Goal: Information Seeking & Learning: Learn about a topic

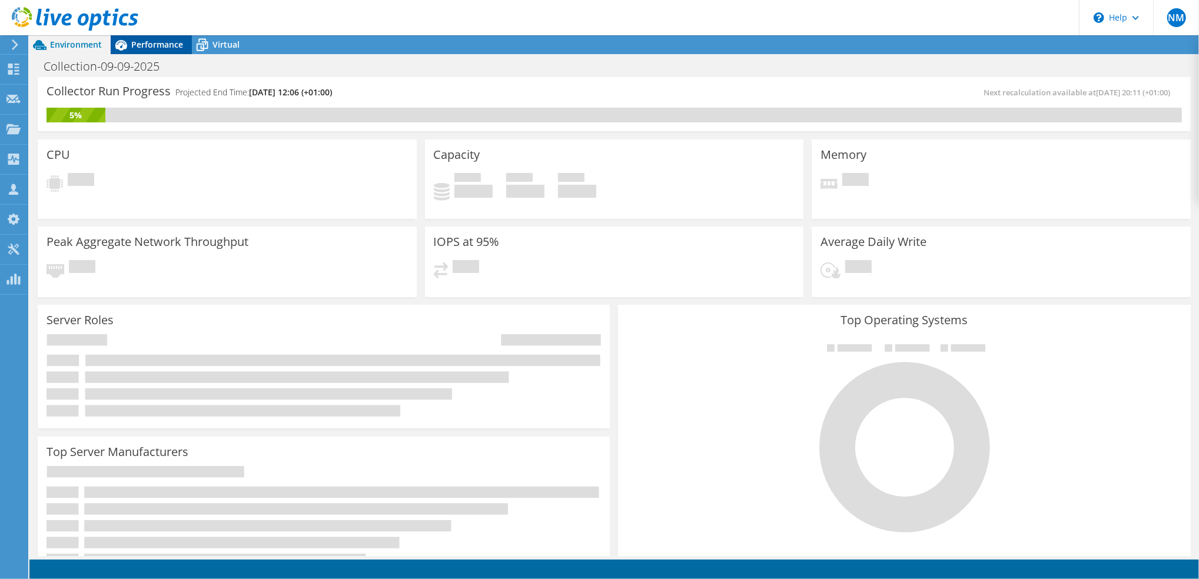
click at [162, 47] on span "Performance" at bounding box center [157, 44] width 52 height 11
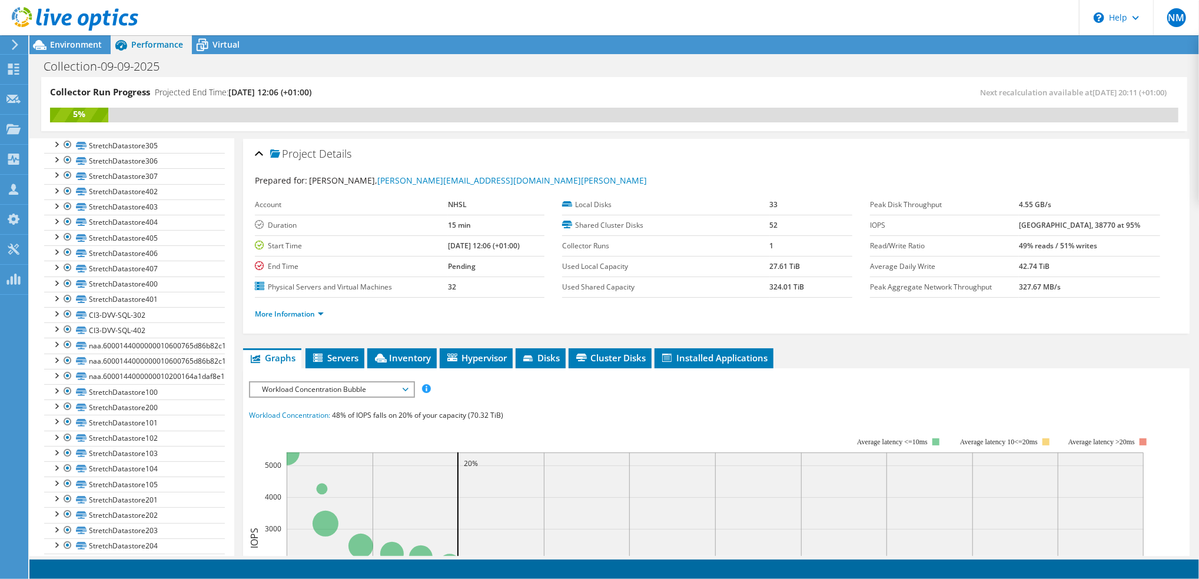
scroll to position [270, 0]
click at [130, 334] on link "CI3-DVV-SQL-302" at bounding box center [134, 326] width 181 height 15
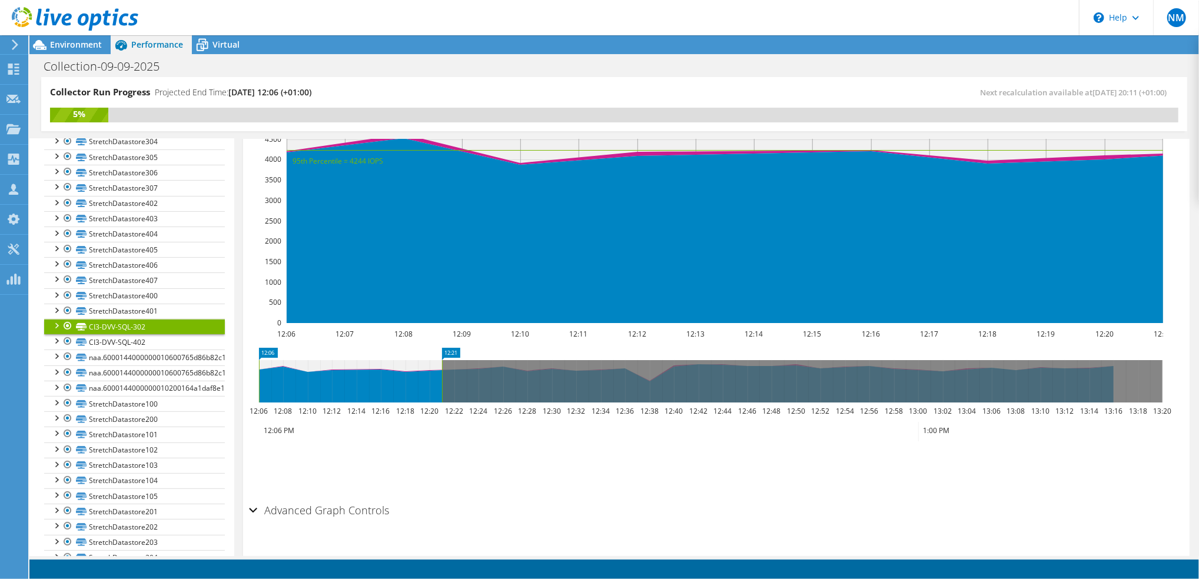
scroll to position [314, 0]
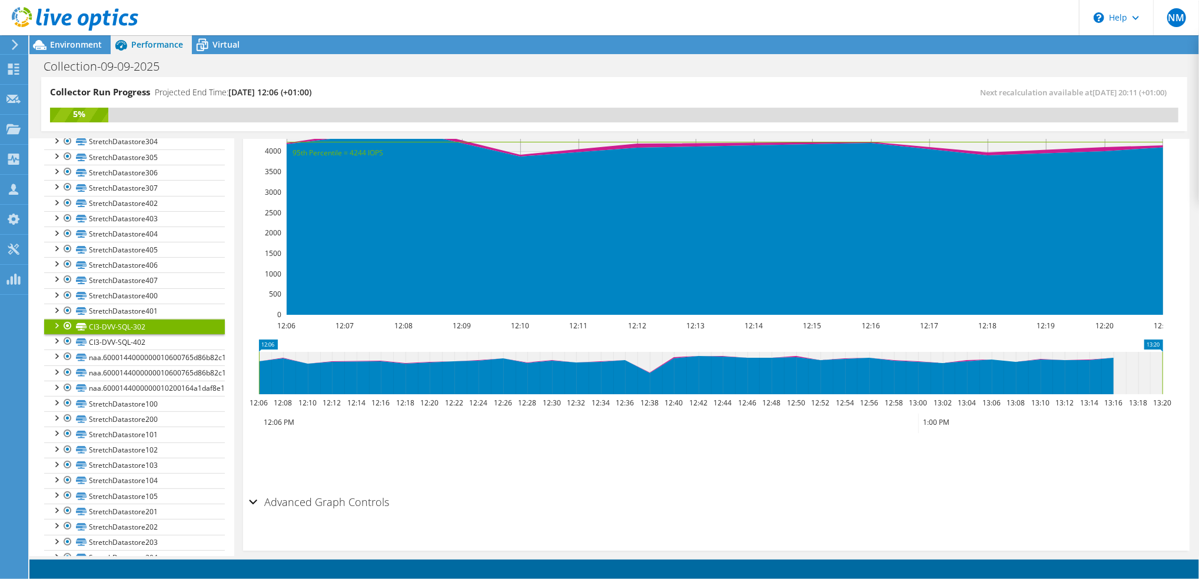
drag, startPoint x: 446, startPoint y: 340, endPoint x: 1202, endPoint y: 336, distance: 756.1
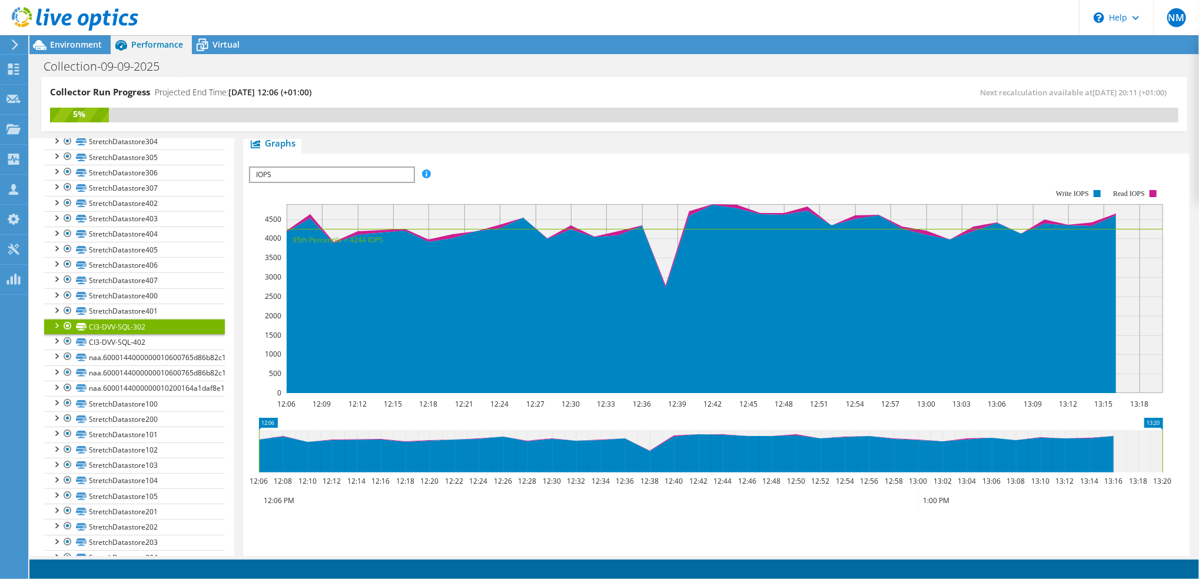
scroll to position [0, 0]
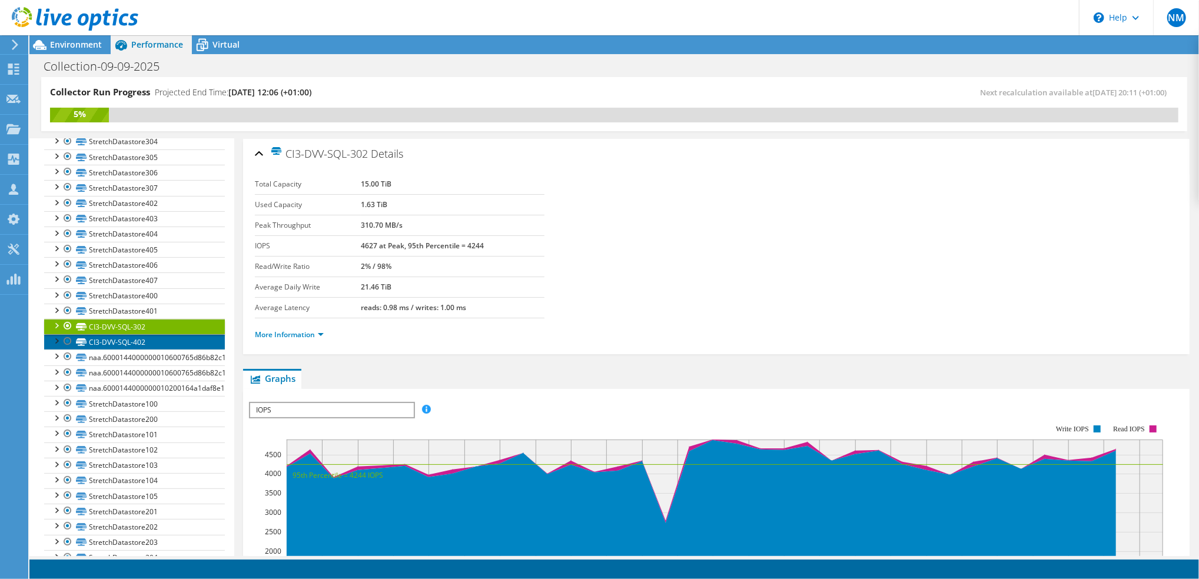
click at [142, 350] on link "CI3-DVV-SQL-402" at bounding box center [134, 341] width 181 height 15
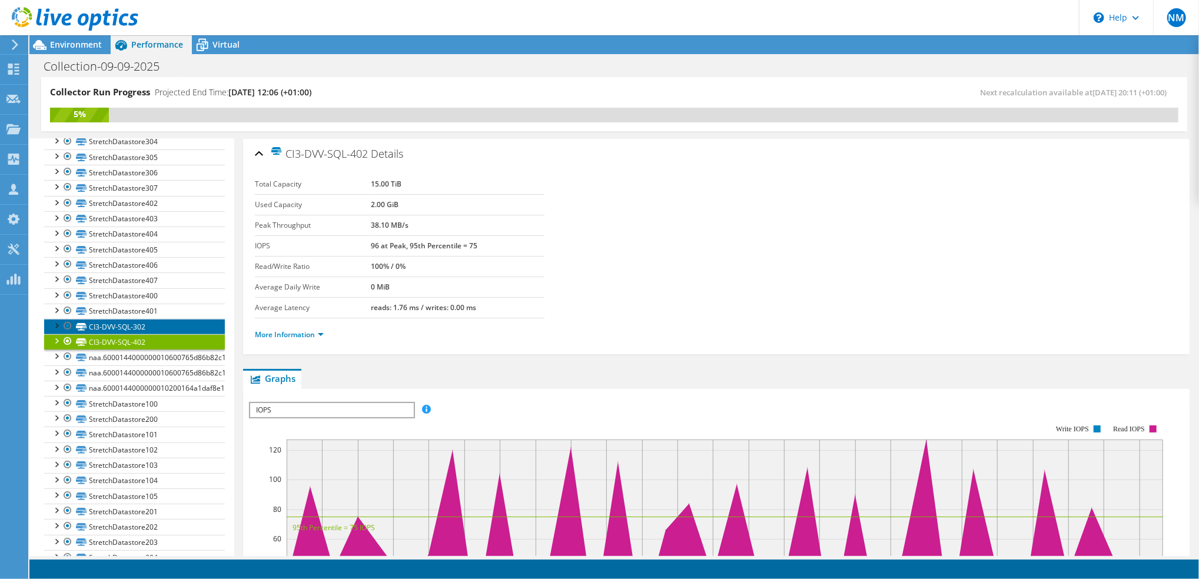
click at [134, 334] on link "CI3-DVV-SQL-302" at bounding box center [134, 326] width 181 height 15
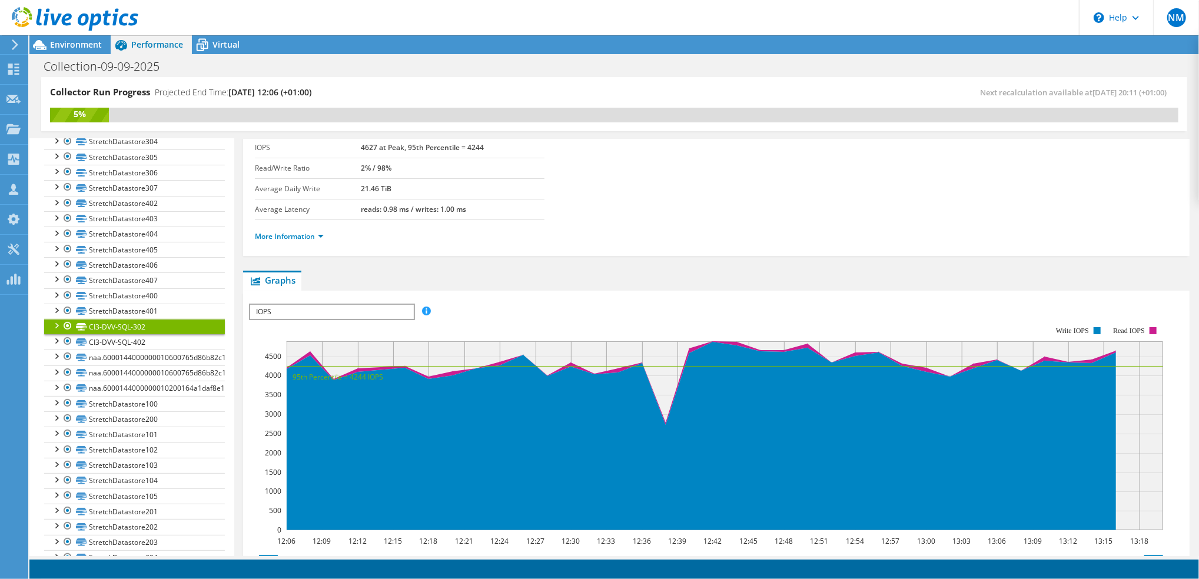
scroll to position [78, 0]
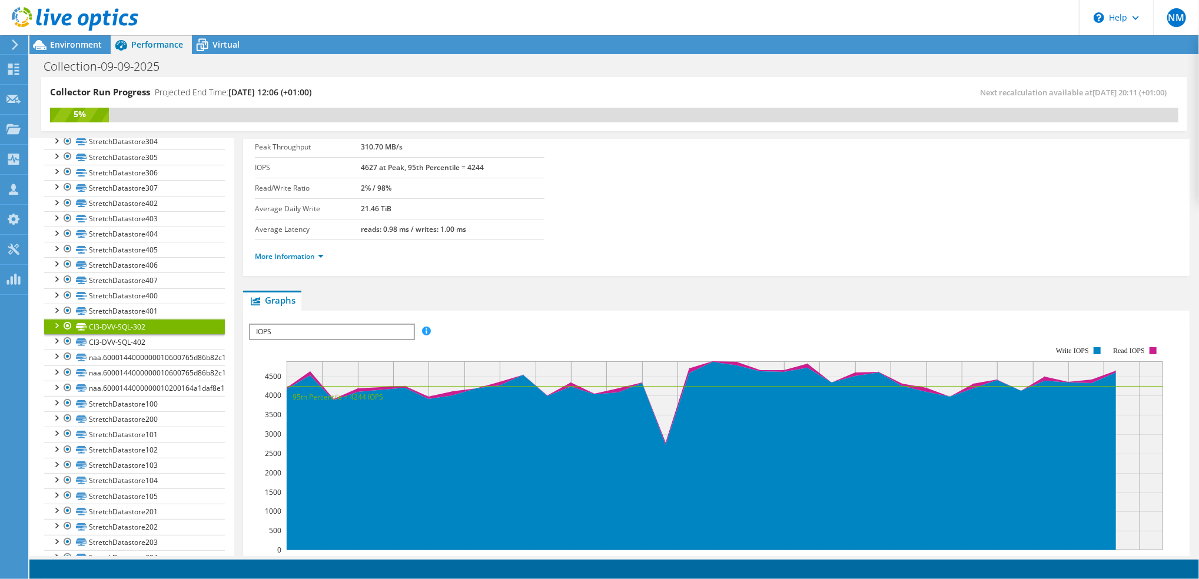
click at [349, 328] on span "IOPS" at bounding box center [331, 332] width 163 height 14
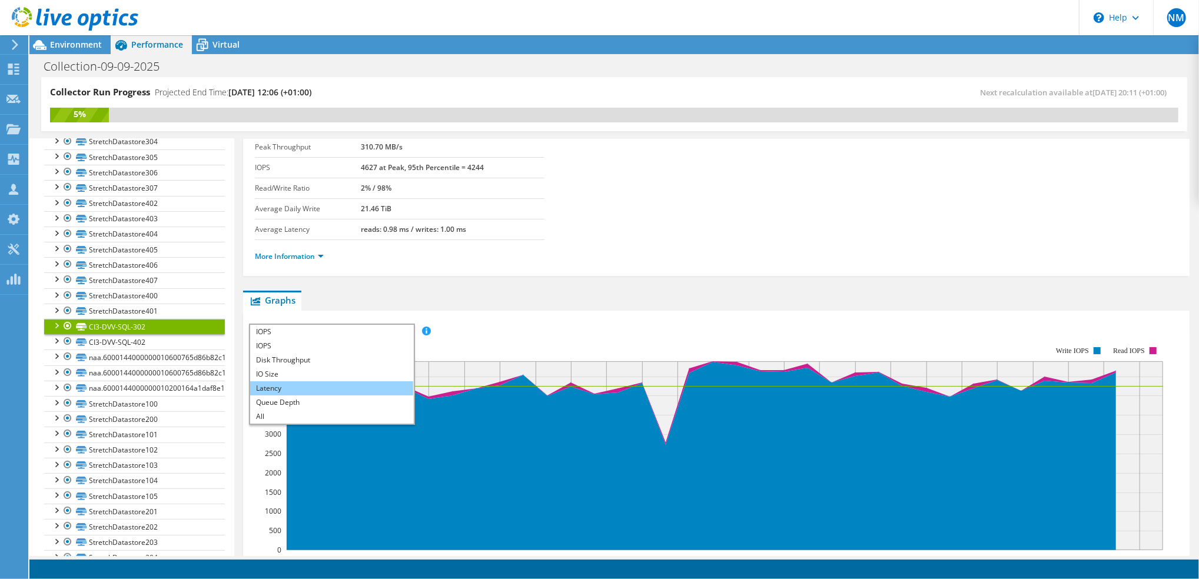
click at [296, 387] on li "Latency" at bounding box center [331, 389] width 163 height 14
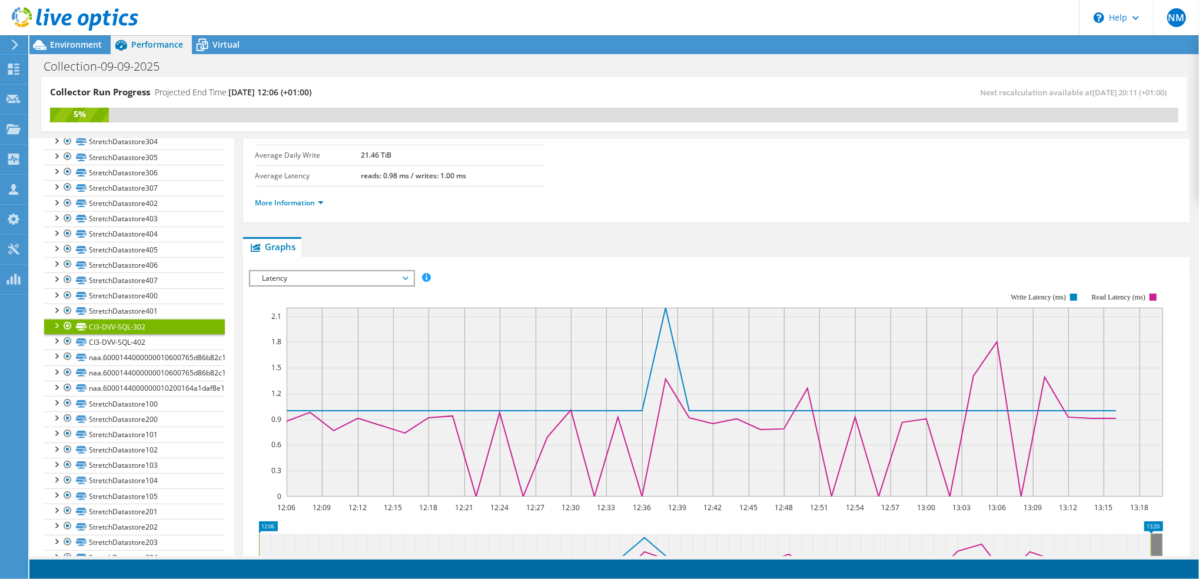
scroll to position [157, 0]
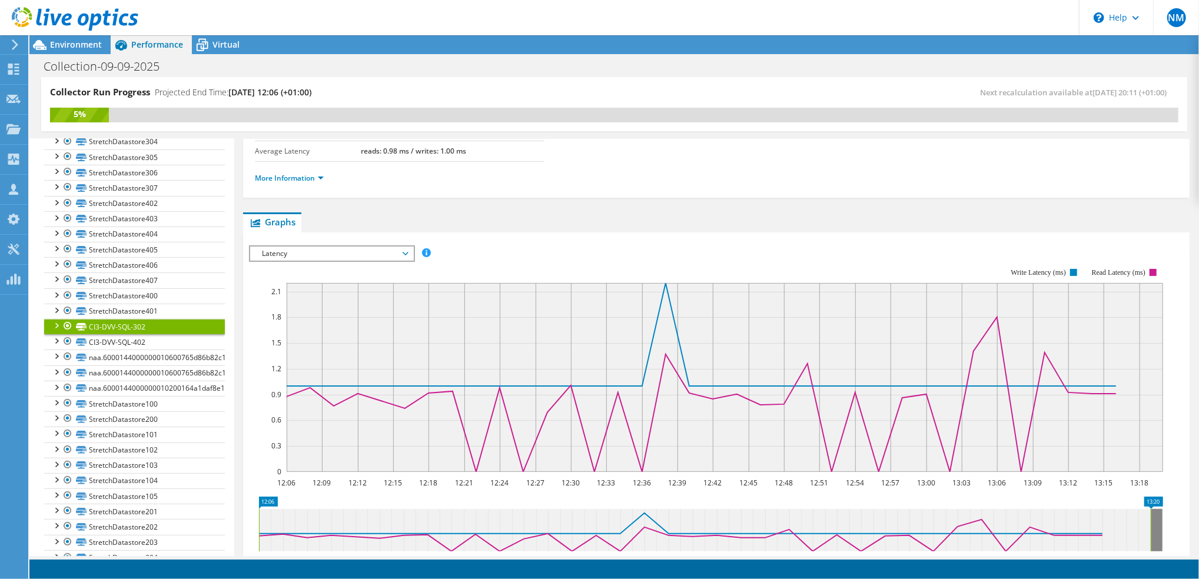
click at [405, 253] on span "Latency" at bounding box center [331, 254] width 151 height 14
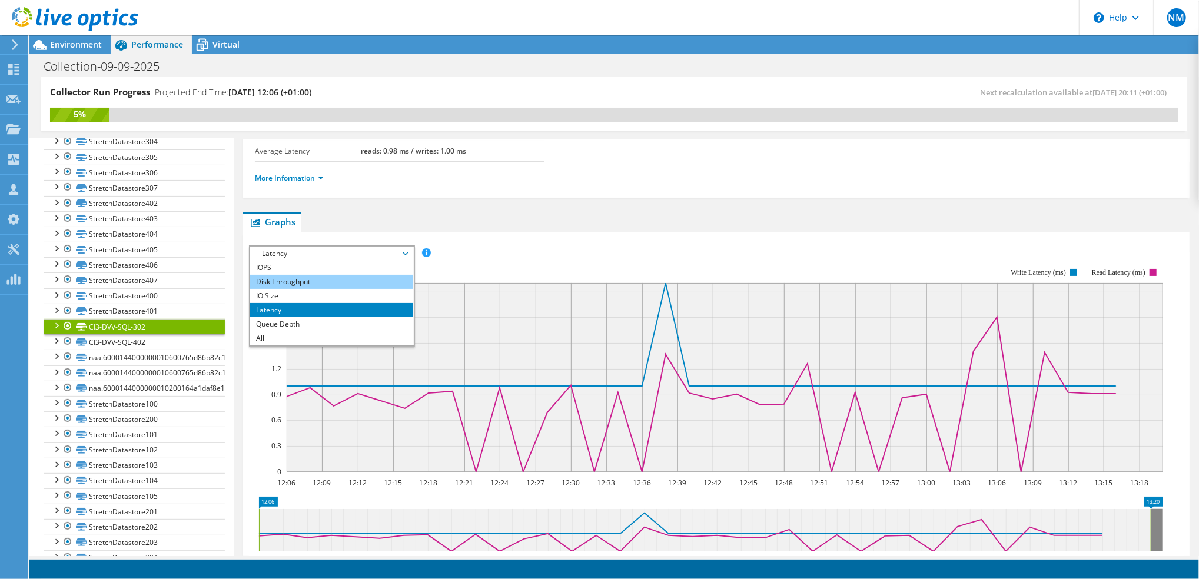
click at [336, 279] on li "Disk Throughput" at bounding box center [331, 282] width 163 height 14
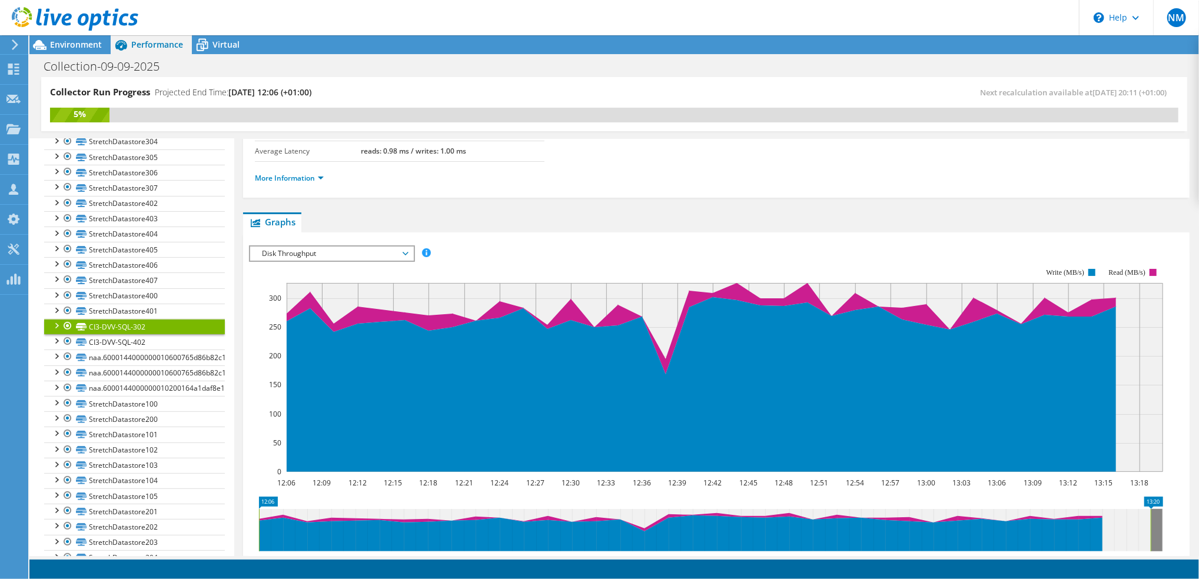
click at [399, 254] on span "Disk Throughput" at bounding box center [331, 254] width 151 height 14
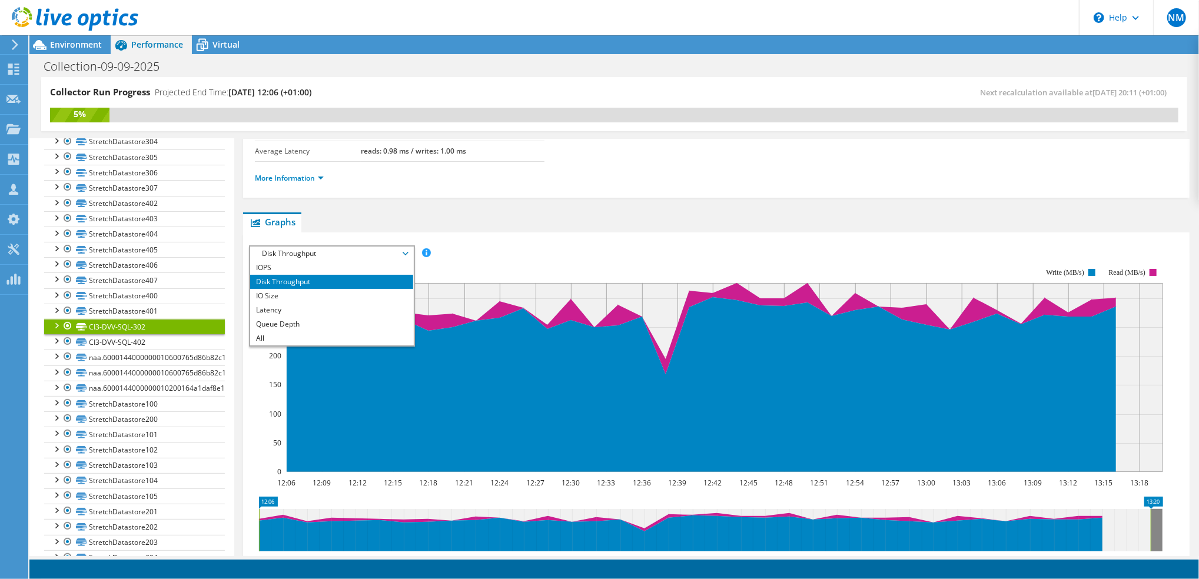
scroll to position [78, 0]
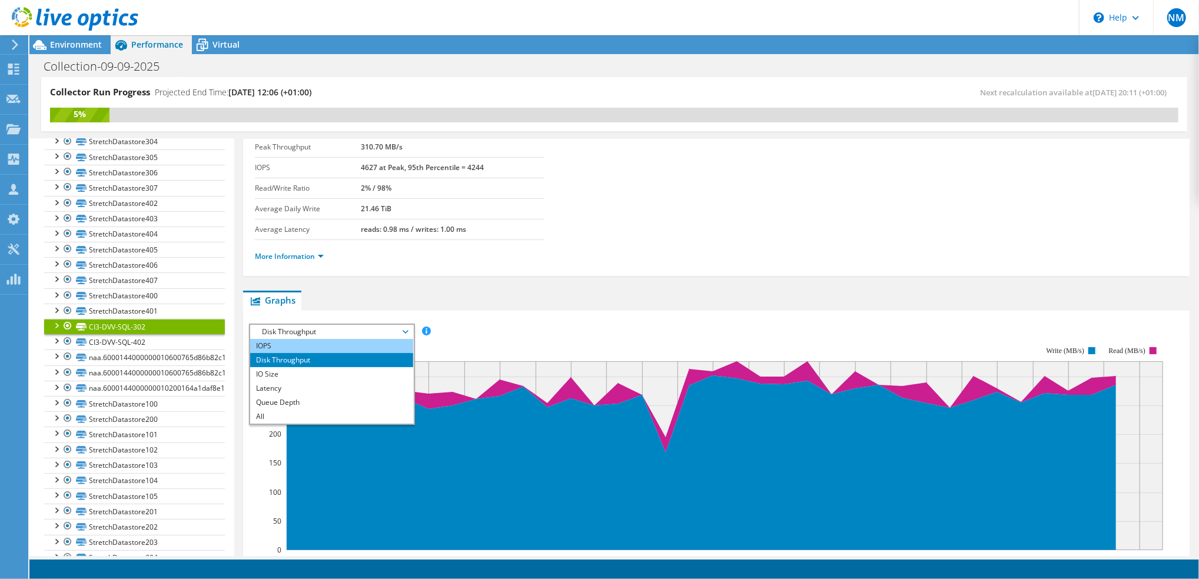
click at [307, 339] on li "IOPS" at bounding box center [331, 346] width 163 height 14
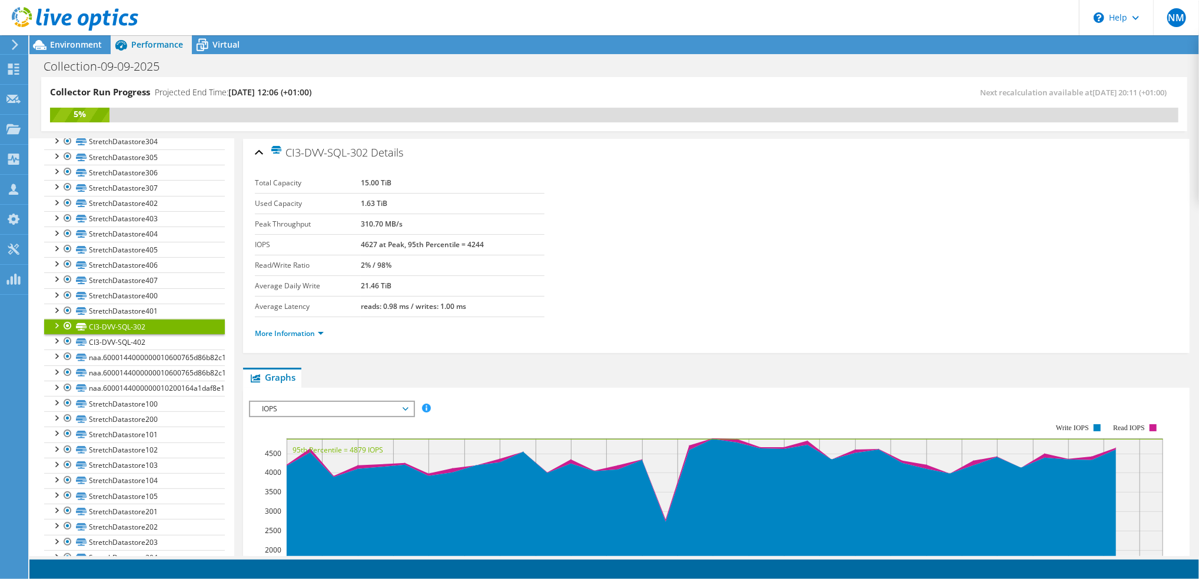
scroll to position [0, 0]
